Goal: Task Accomplishment & Management: Manage account settings

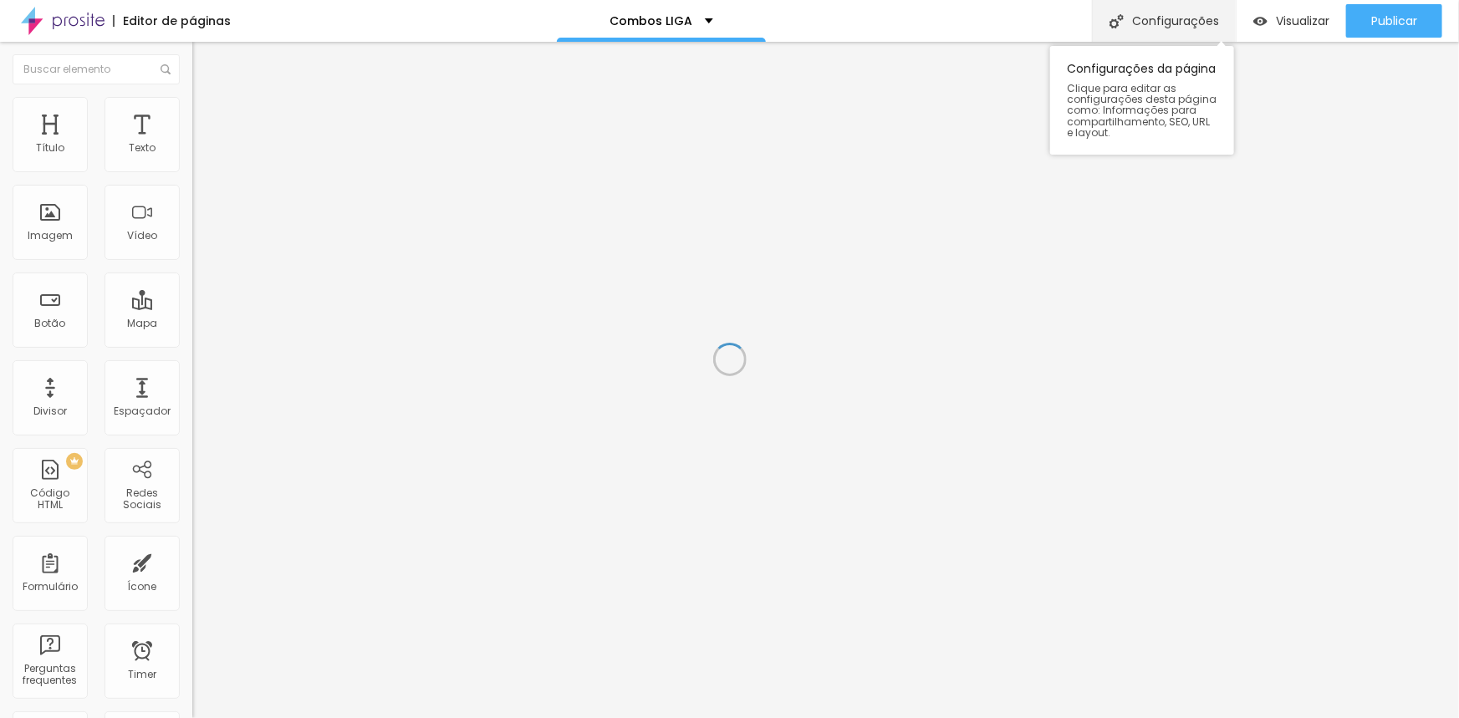
click at [1143, 22] on div "Configurações" at bounding box center [1164, 21] width 144 height 42
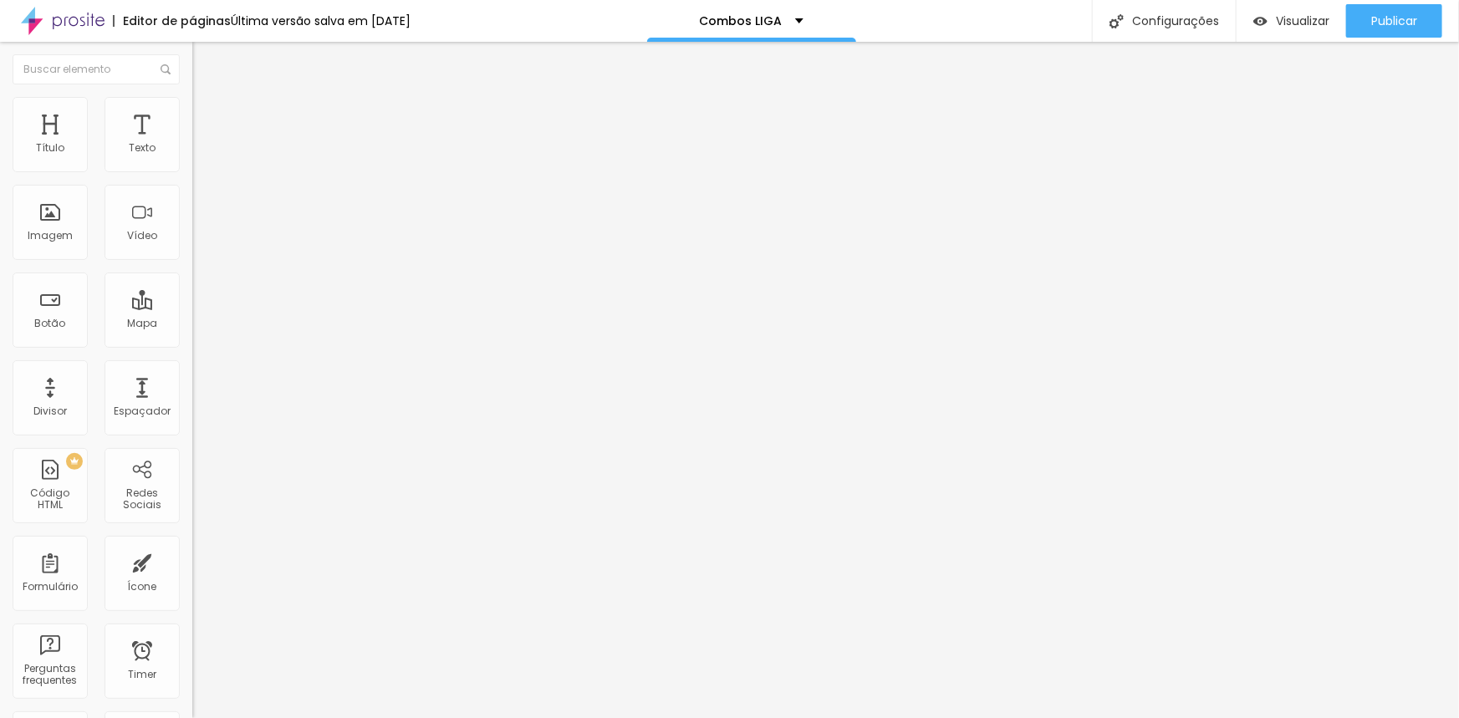
drag, startPoint x: 650, startPoint y: 179, endPoint x: 635, endPoint y: 176, distance: 15.3
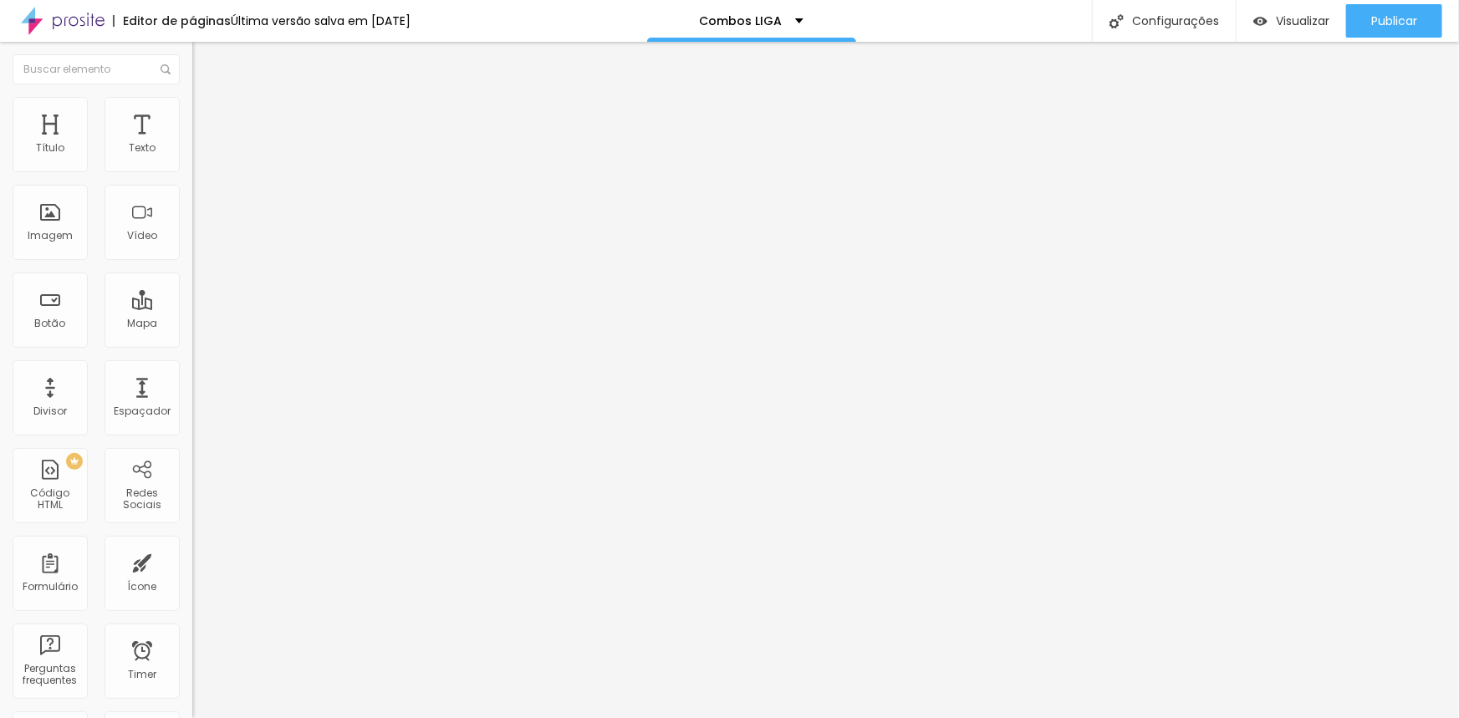
drag, startPoint x: 648, startPoint y: 174, endPoint x: 636, endPoint y: 176, distance: 11.8
drag, startPoint x: 900, startPoint y: 447, endPoint x: 996, endPoint y: 452, distance: 96.3
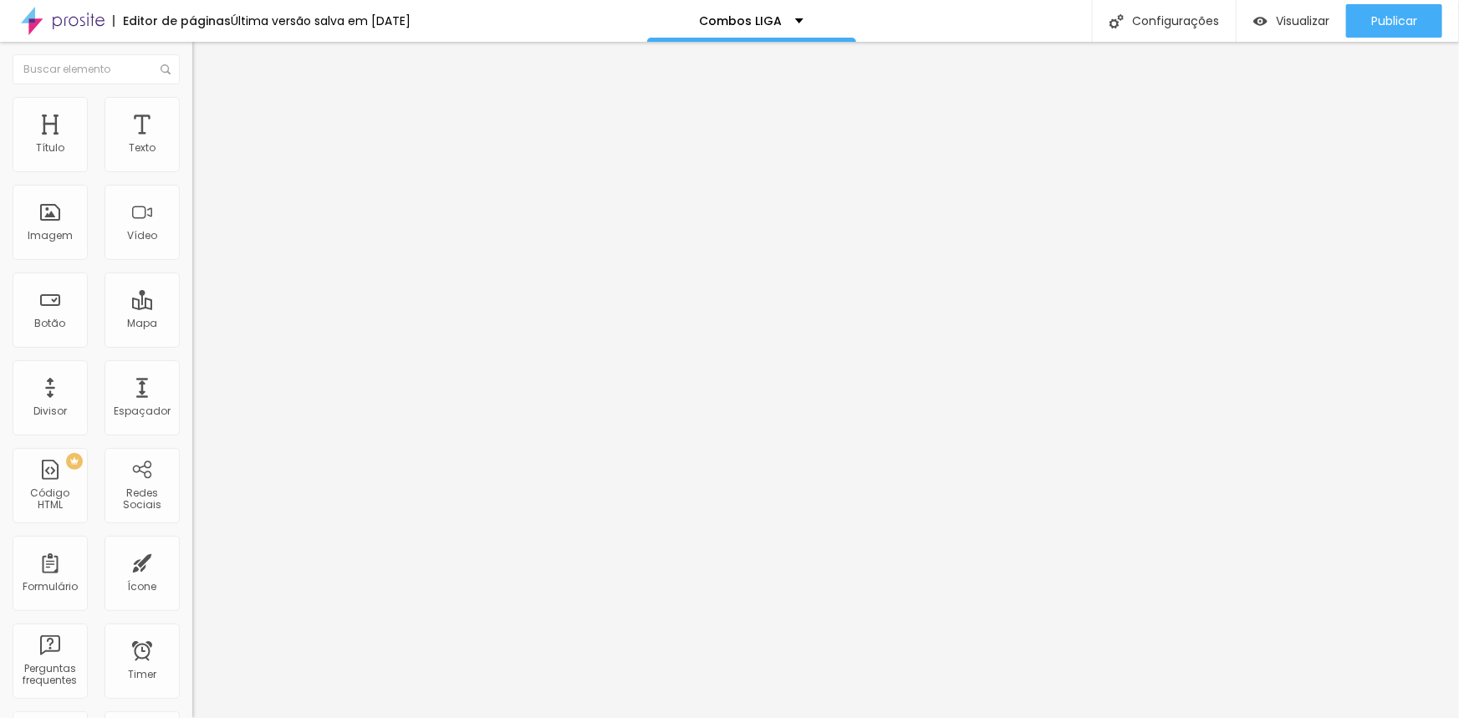
paste input "LIGA"
drag, startPoint x: 1022, startPoint y: 451, endPoint x: 900, endPoint y: 448, distance: 122.1
paste input "text"
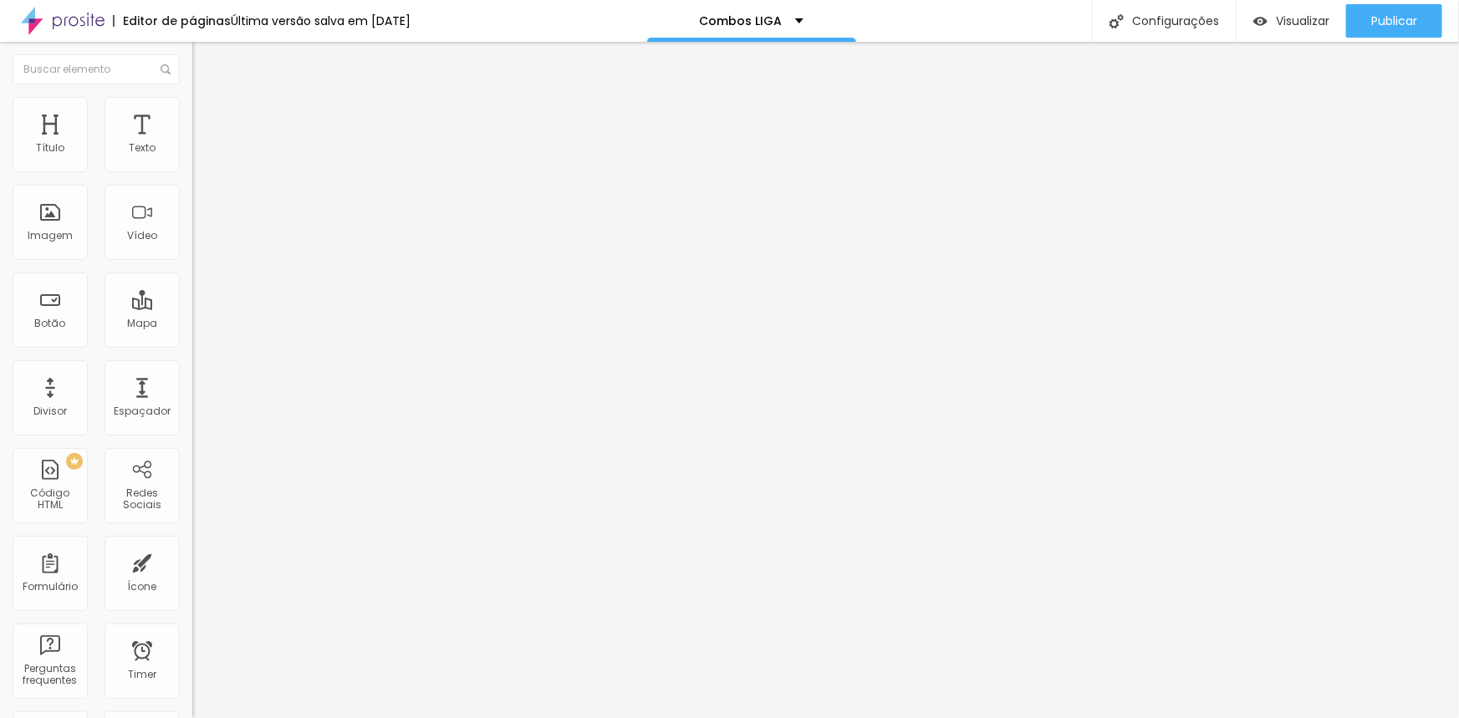
type input "Studio Nanah D´[PERSON_NAME] e Combos Fotográficos LIGA"
drag, startPoint x: 899, startPoint y: 367, endPoint x: 1006, endPoint y: 378, distance: 107.6
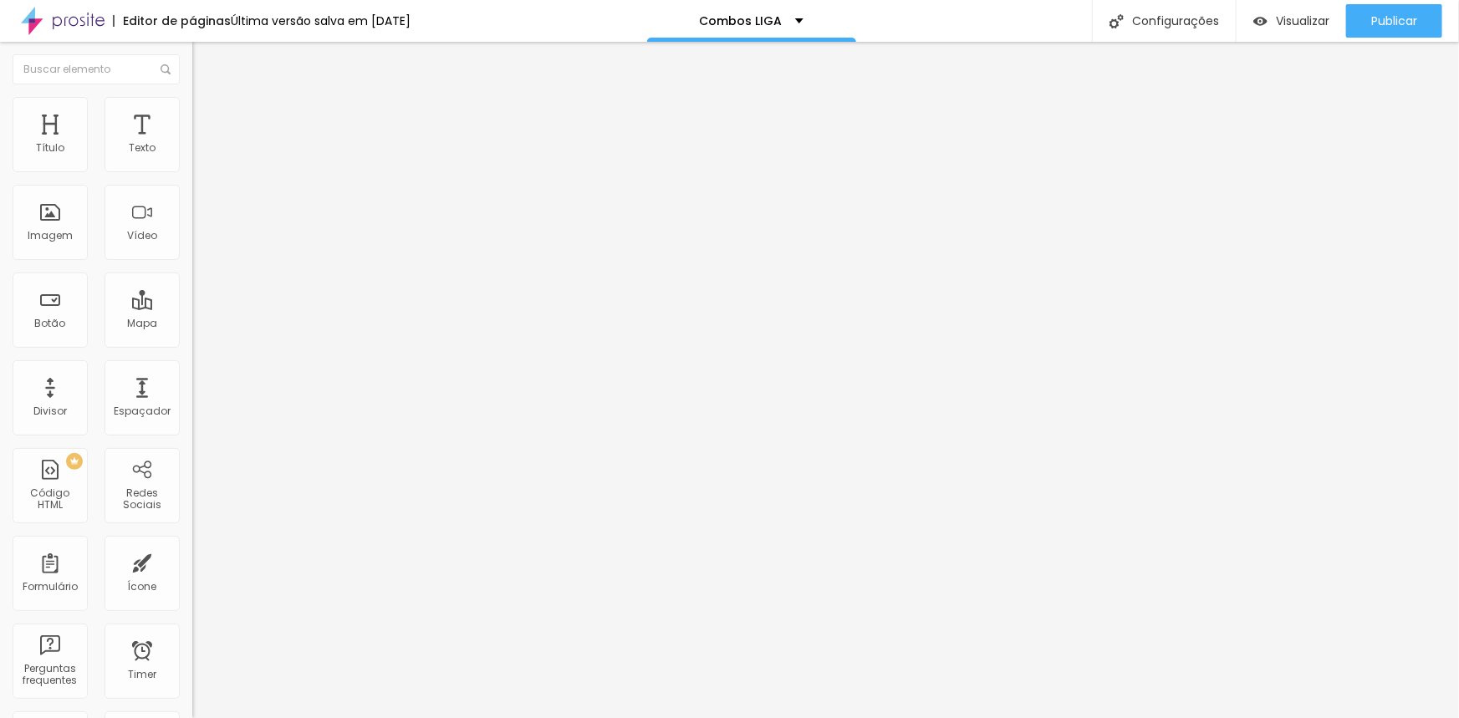
paste input "LIGA"
type input "Studio Nanah D´[PERSON_NAME] e Combos Fotográficos LIGA"
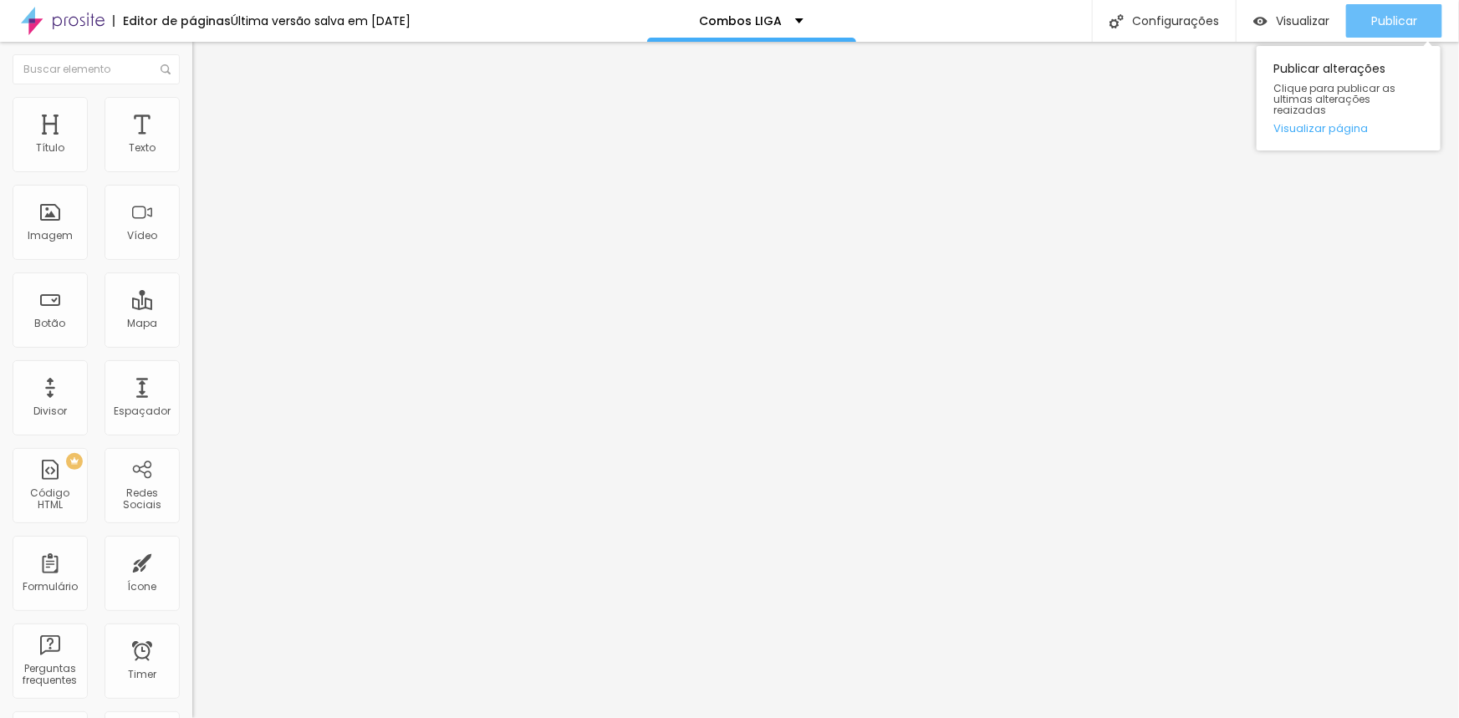
click at [1426, 20] on button "Publicar" at bounding box center [1394, 20] width 96 height 33
